Goal: Transaction & Acquisition: Subscribe to service/newsletter

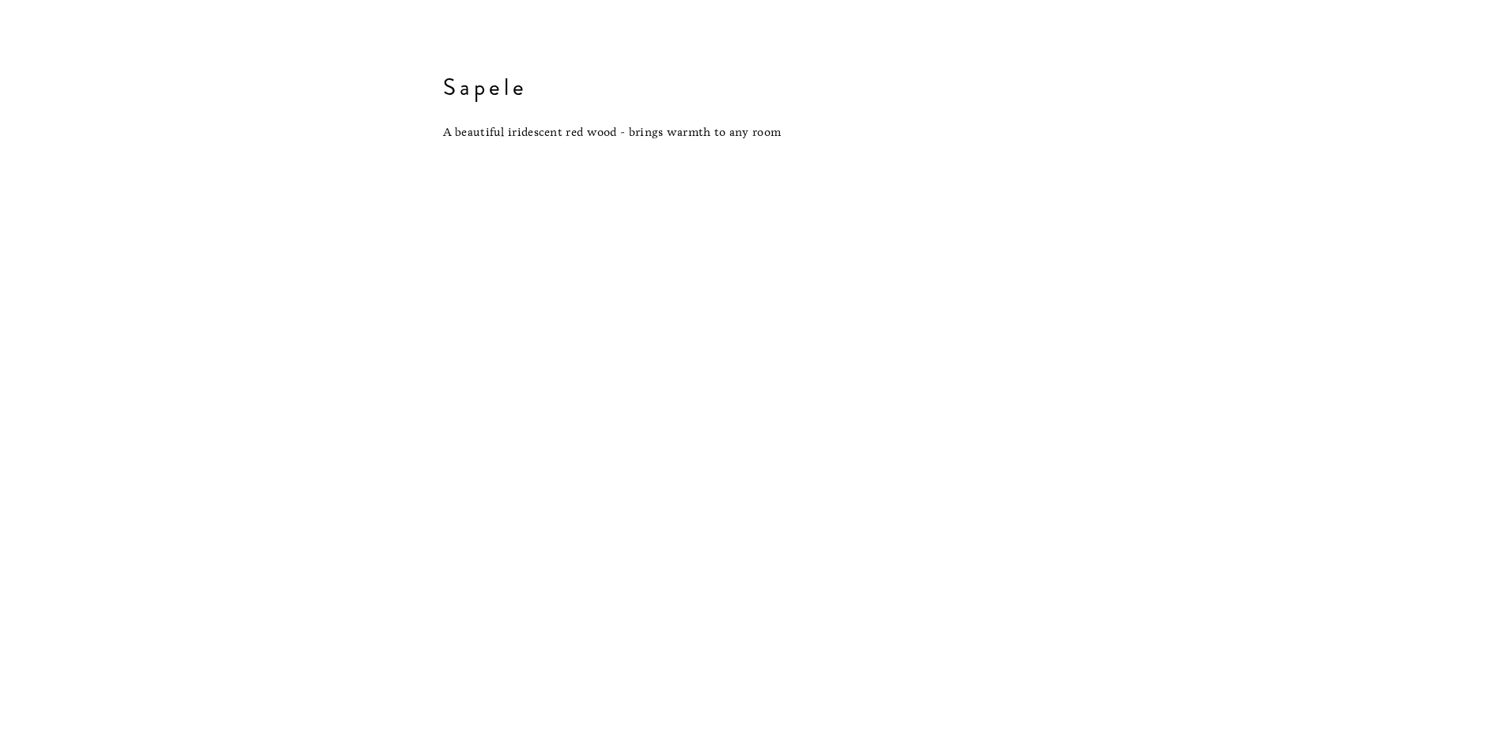
scroll to position [16709, 0]
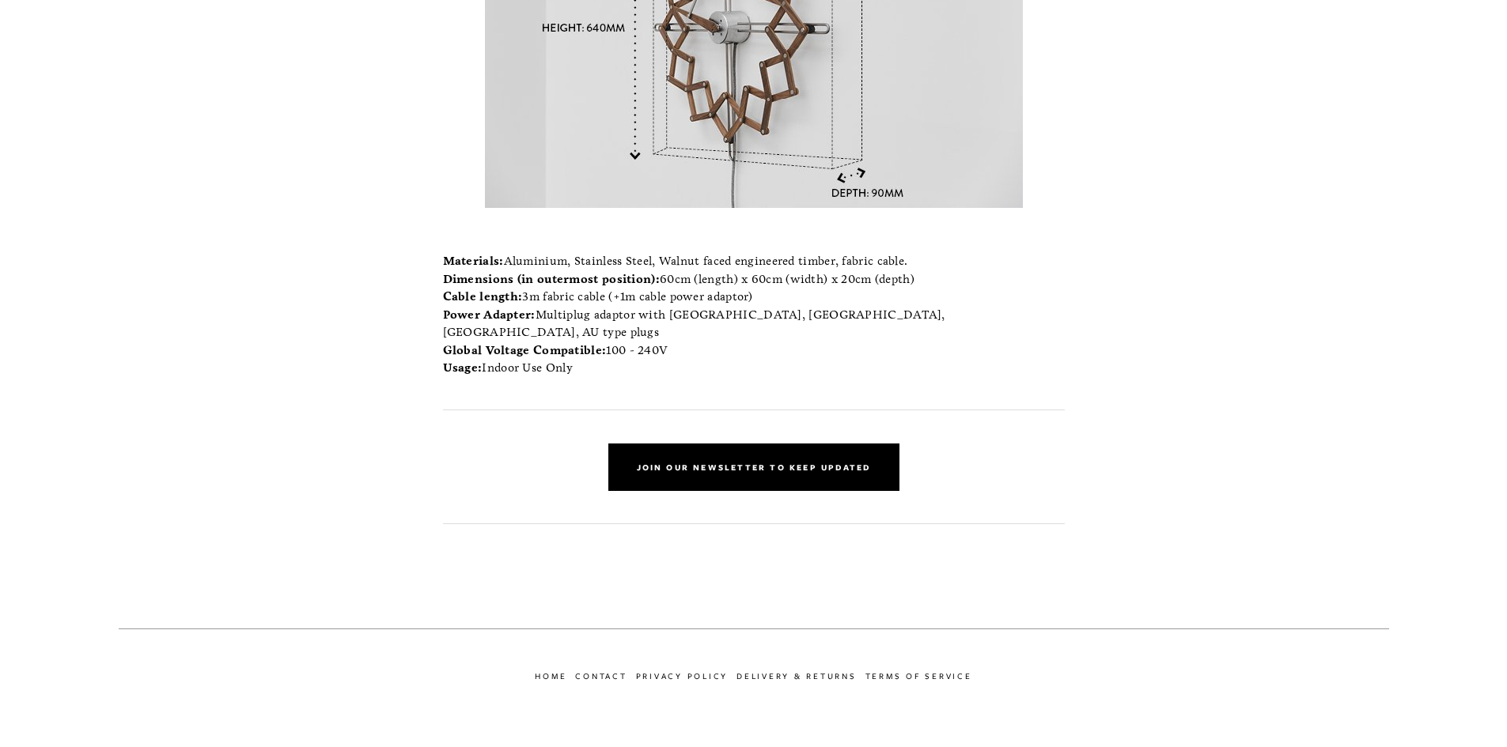
click at [788, 444] on link "Join our newsletter to keep updated" at bounding box center [753, 467] width 291 height 47
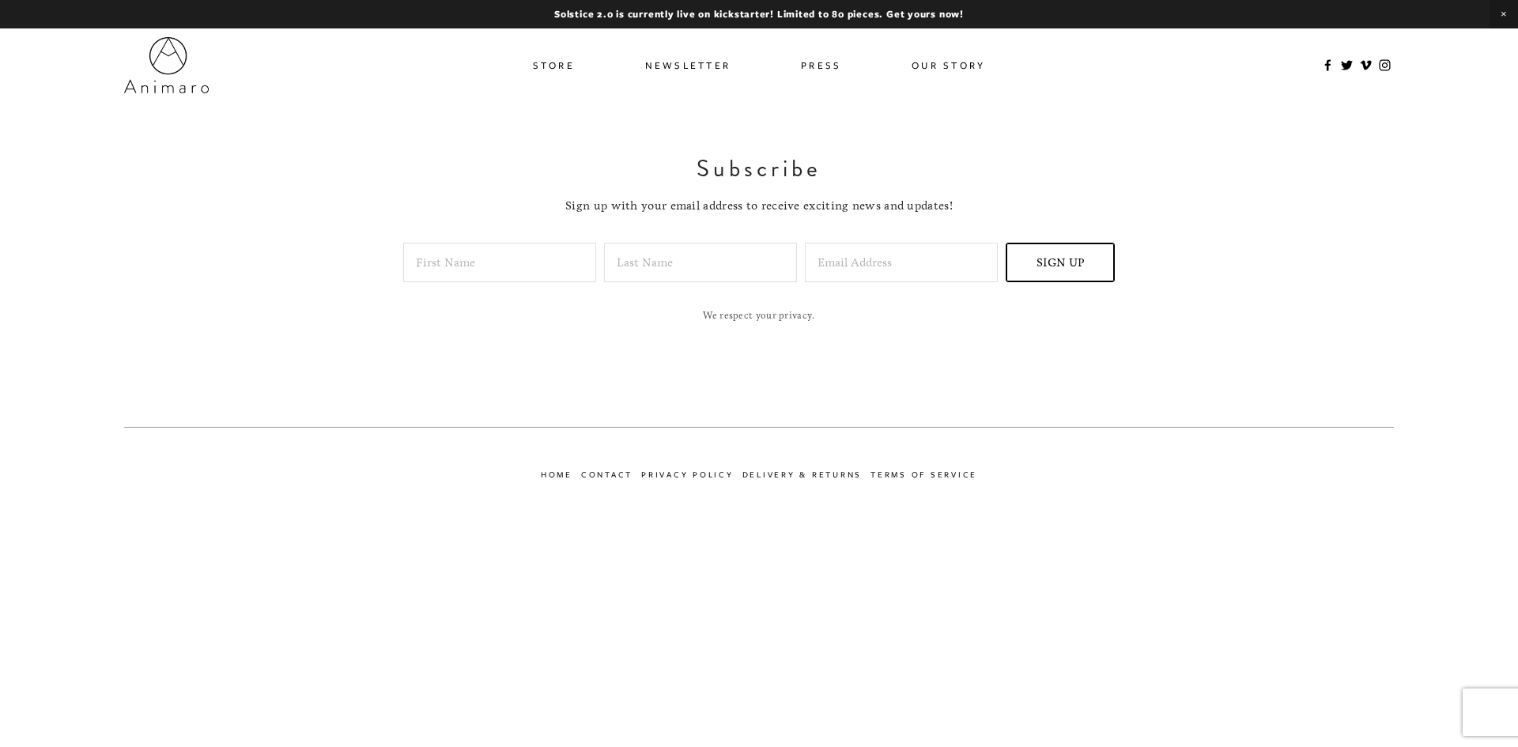
click at [483, 247] on input "text" at bounding box center [499, 263] width 193 height 40
click at [682, 274] on input "text" at bounding box center [700, 263] width 193 height 40
click at [444, 268] on input "andrtes" at bounding box center [499, 263] width 193 height 40
type input "[PERSON_NAME]"
click at [621, 263] on input "text" at bounding box center [700, 263] width 193 height 40
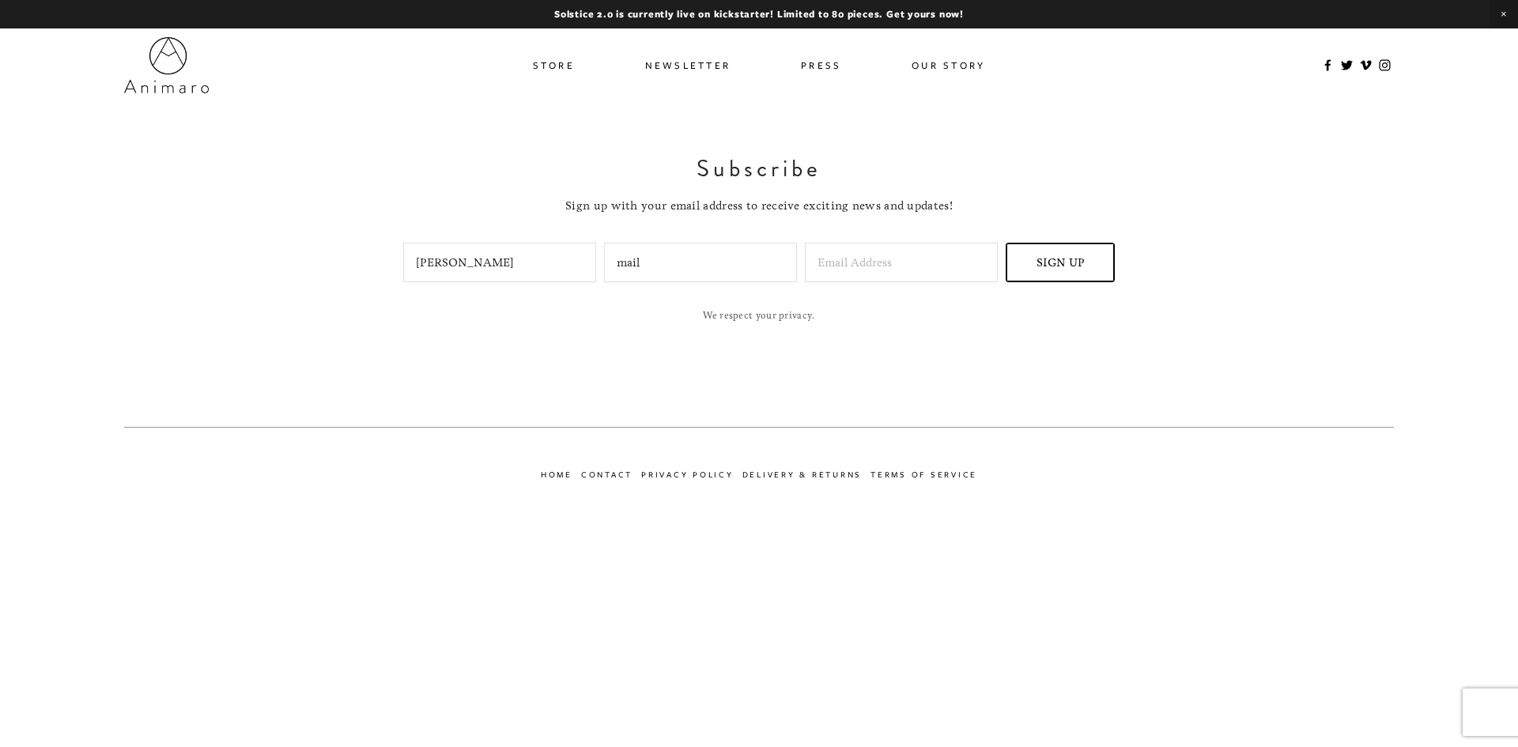
click at [619, 267] on input "mail" at bounding box center [700, 263] width 193 height 40
type input "ismail"
click at [879, 239] on form "Subscribe Sign up with your email address to receive exciting news and updates!…" at bounding box center [759, 237] width 1270 height 167
click at [871, 272] on input "Email Address" at bounding box center [901, 263] width 193 height 40
type input "[EMAIL_ADDRESS][DOMAIN_NAME]"
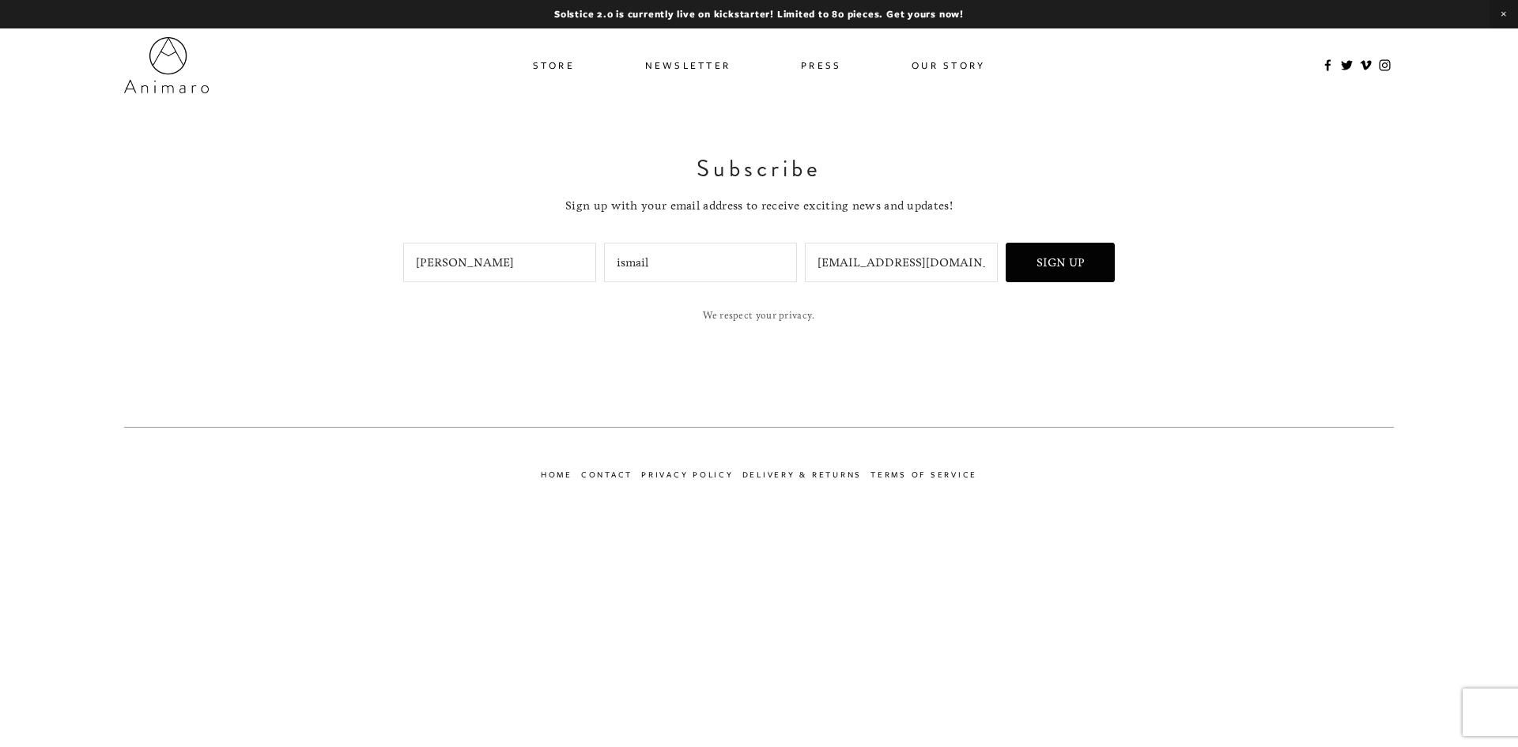
click at [1059, 275] on button "Sign Up" at bounding box center [1060, 263] width 109 height 40
